Goal: Use online tool/utility

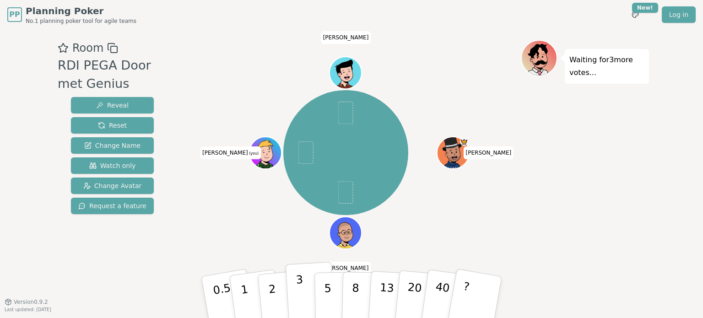
click at [295, 307] on button "3" at bounding box center [311, 297] width 50 height 71
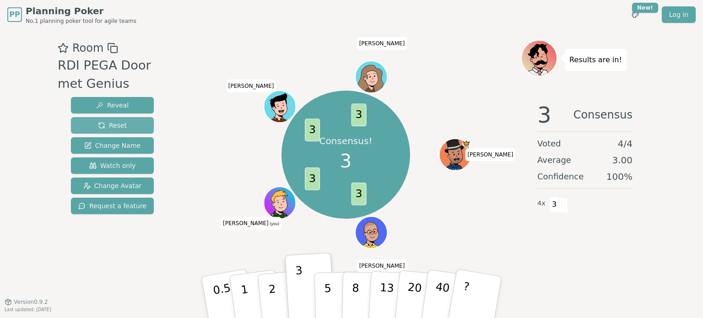
click at [112, 122] on span "Reset" at bounding box center [112, 125] width 29 height 9
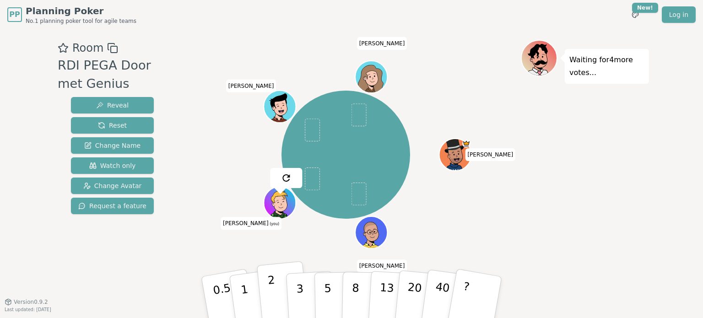
click at [266, 298] on button "2" at bounding box center [283, 297] width 52 height 73
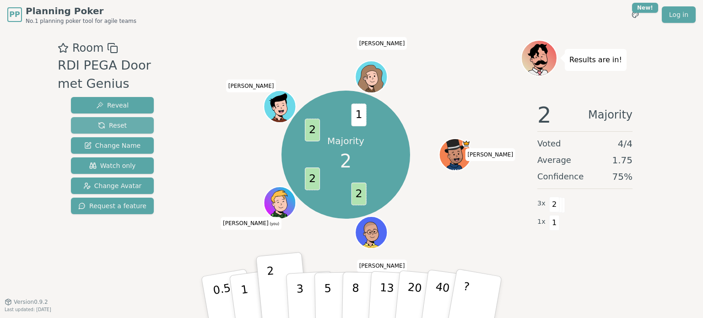
click at [119, 125] on span "Reset" at bounding box center [112, 125] width 29 height 9
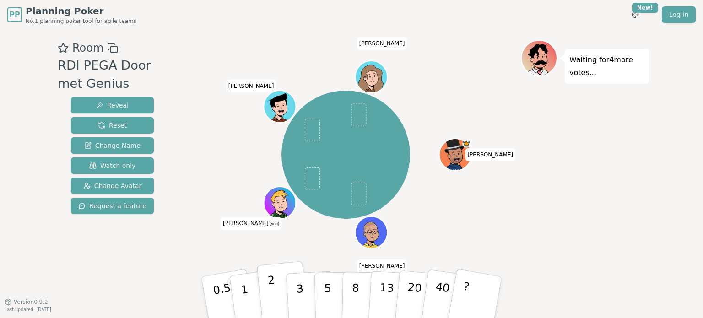
click at [277, 302] on button "2" at bounding box center [283, 297] width 52 height 73
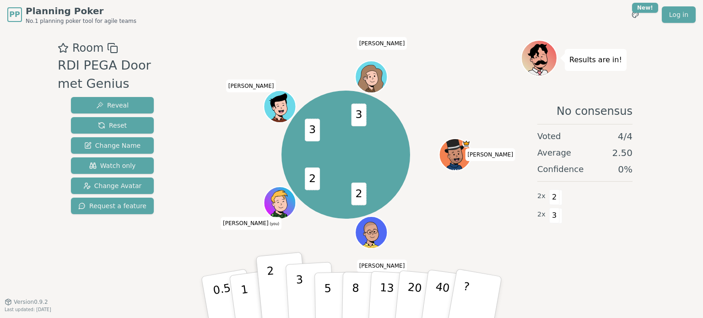
click at [296, 299] on p "3" at bounding box center [301, 298] width 10 height 50
